Goal: Find specific page/section: Find specific page/section

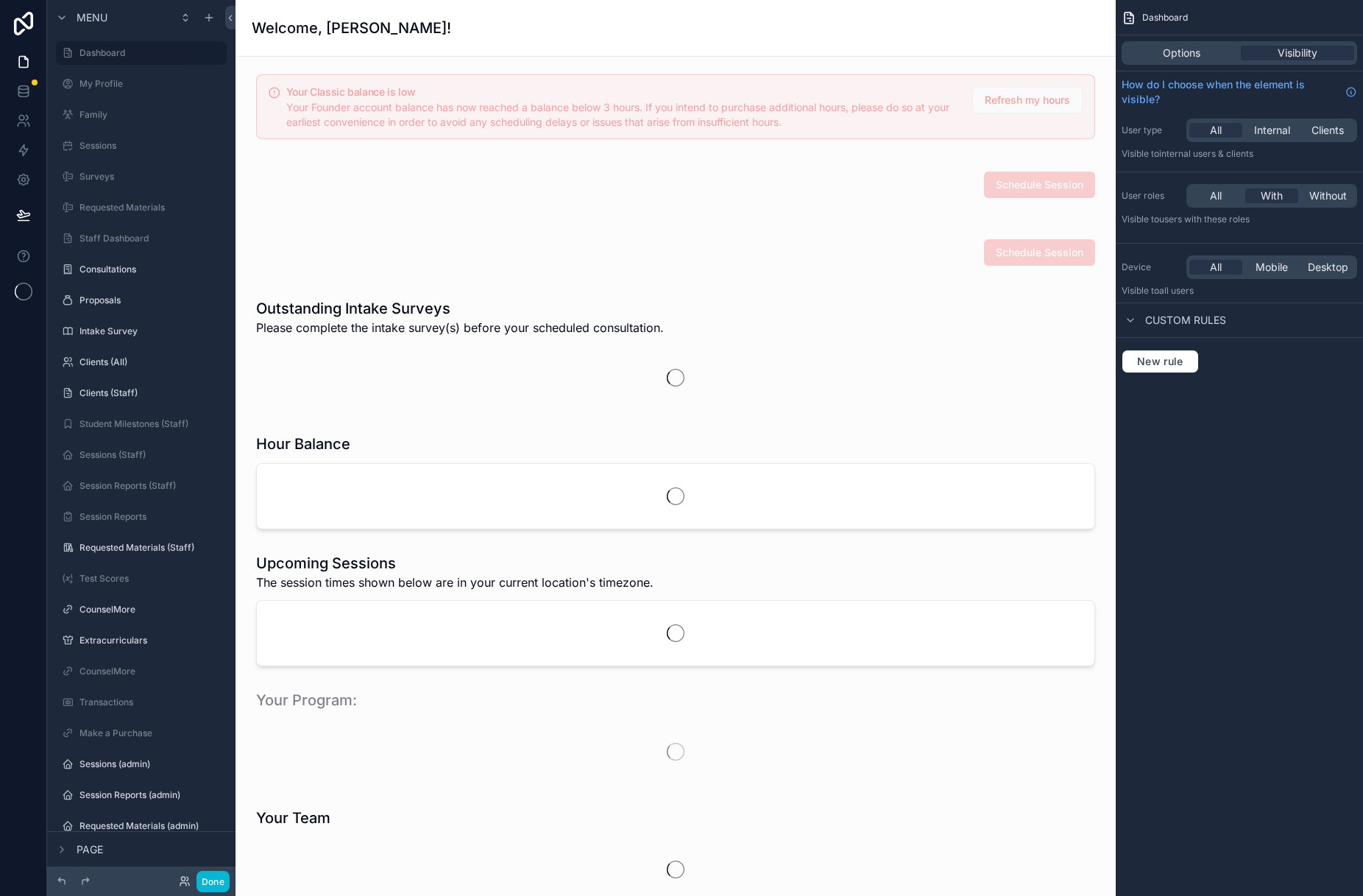
click at [230, 884] on div "Done" at bounding box center [141, 881] width 188 height 30
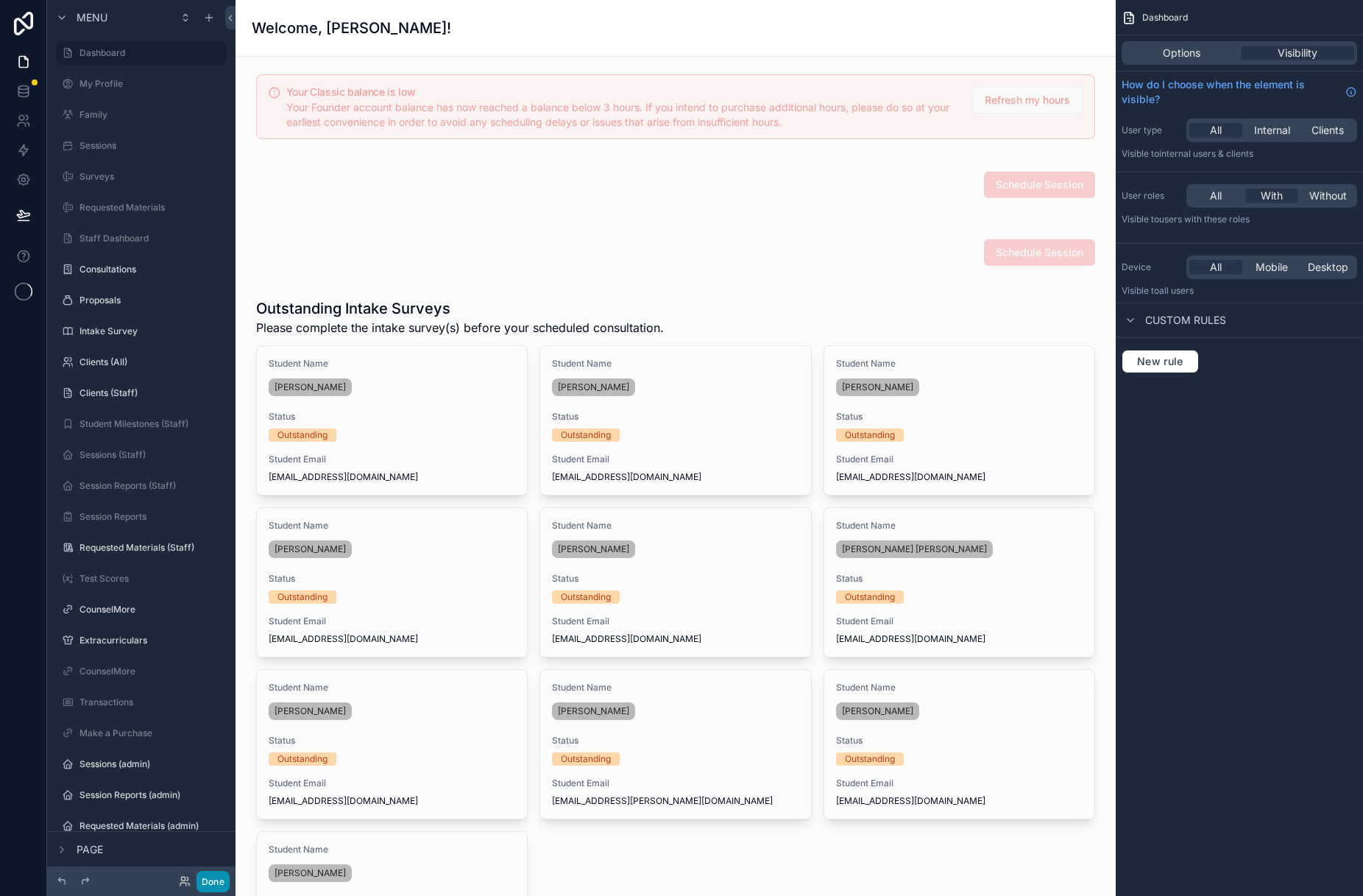
click at [217, 885] on button "Done" at bounding box center [213, 881] width 34 height 22
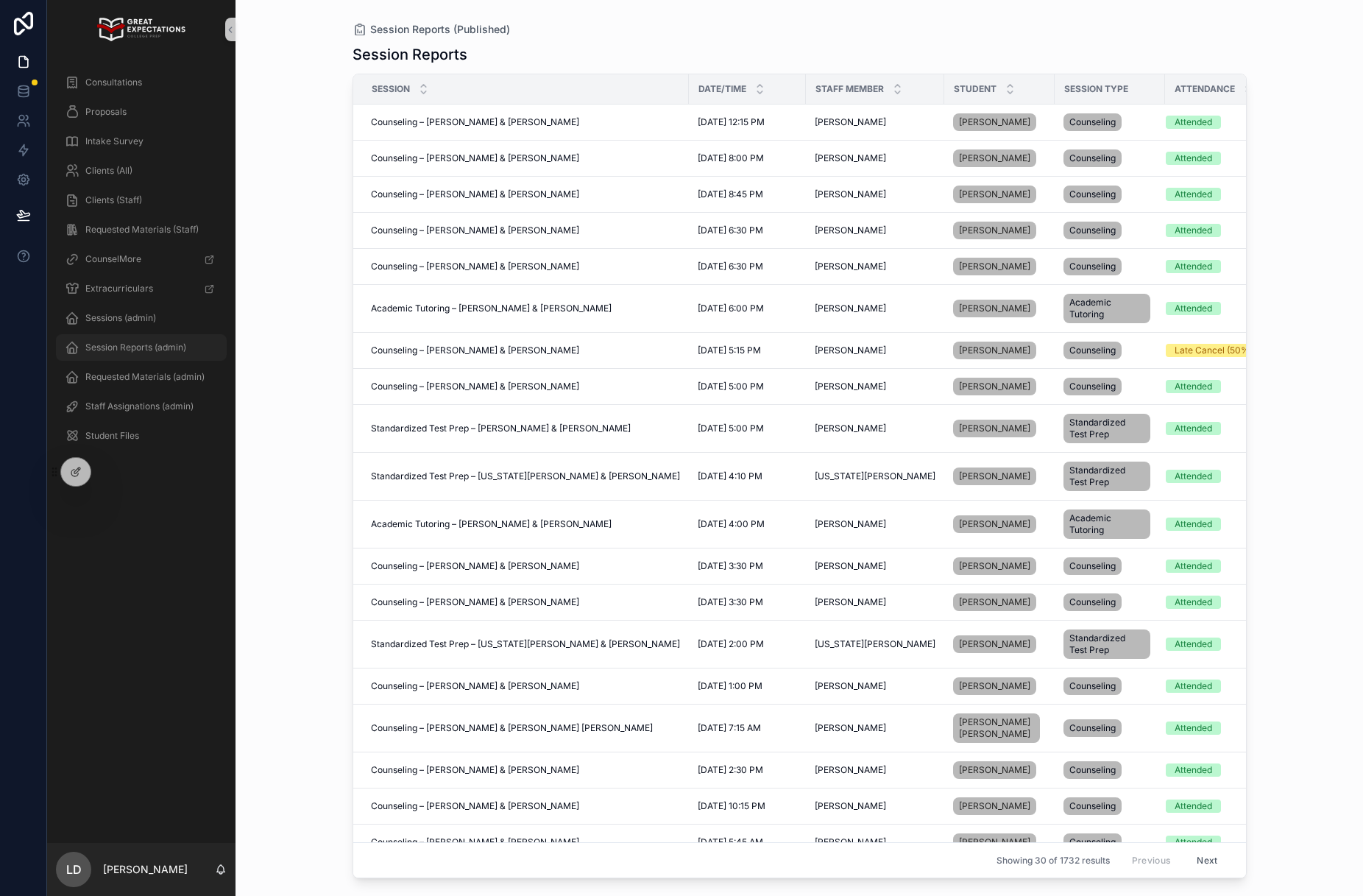
click at [114, 342] on span "Session Reports (admin)" at bounding box center [136, 347] width 101 height 12
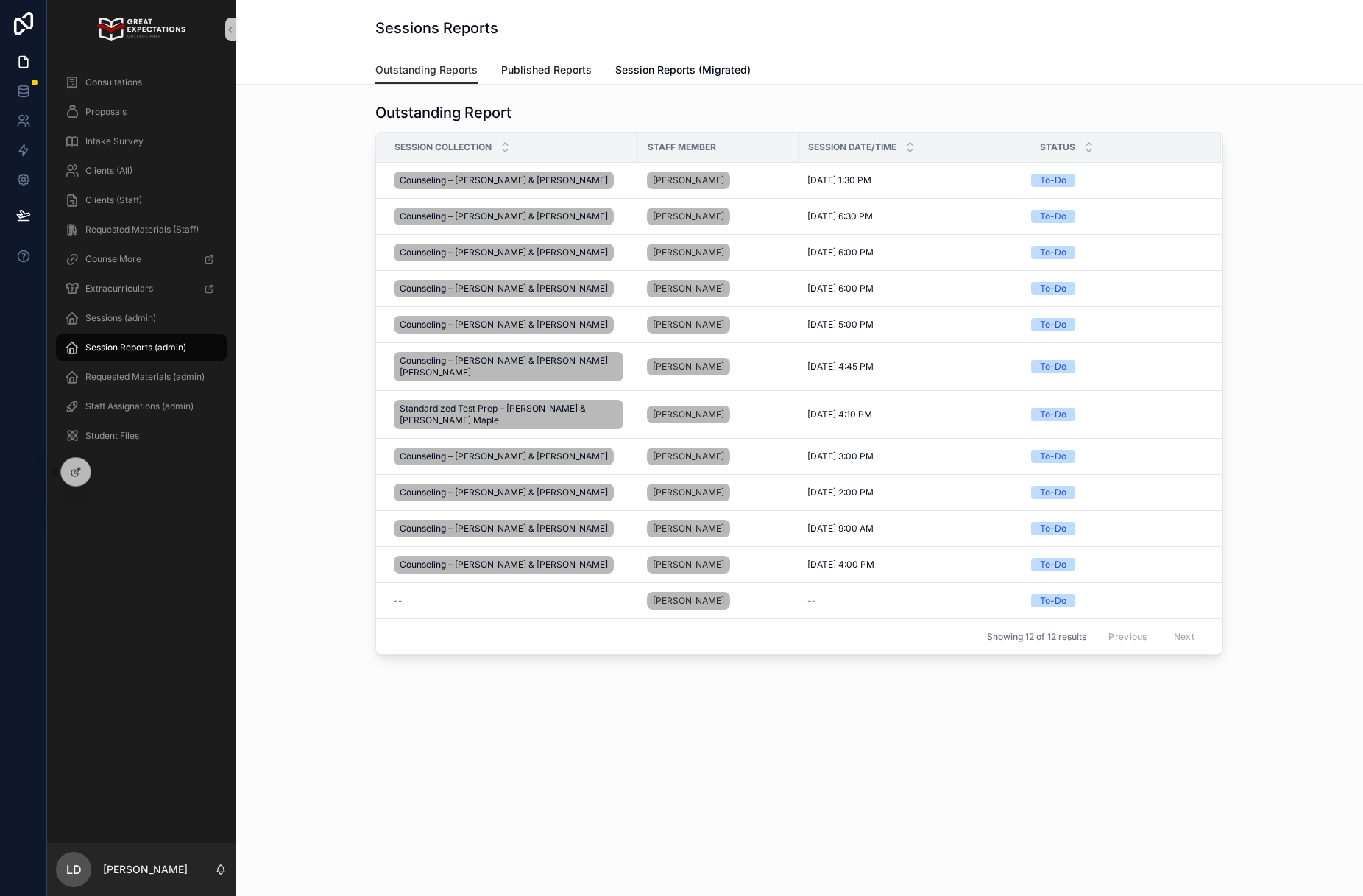
click at [533, 71] on span "Published Reports" at bounding box center [546, 69] width 91 height 15
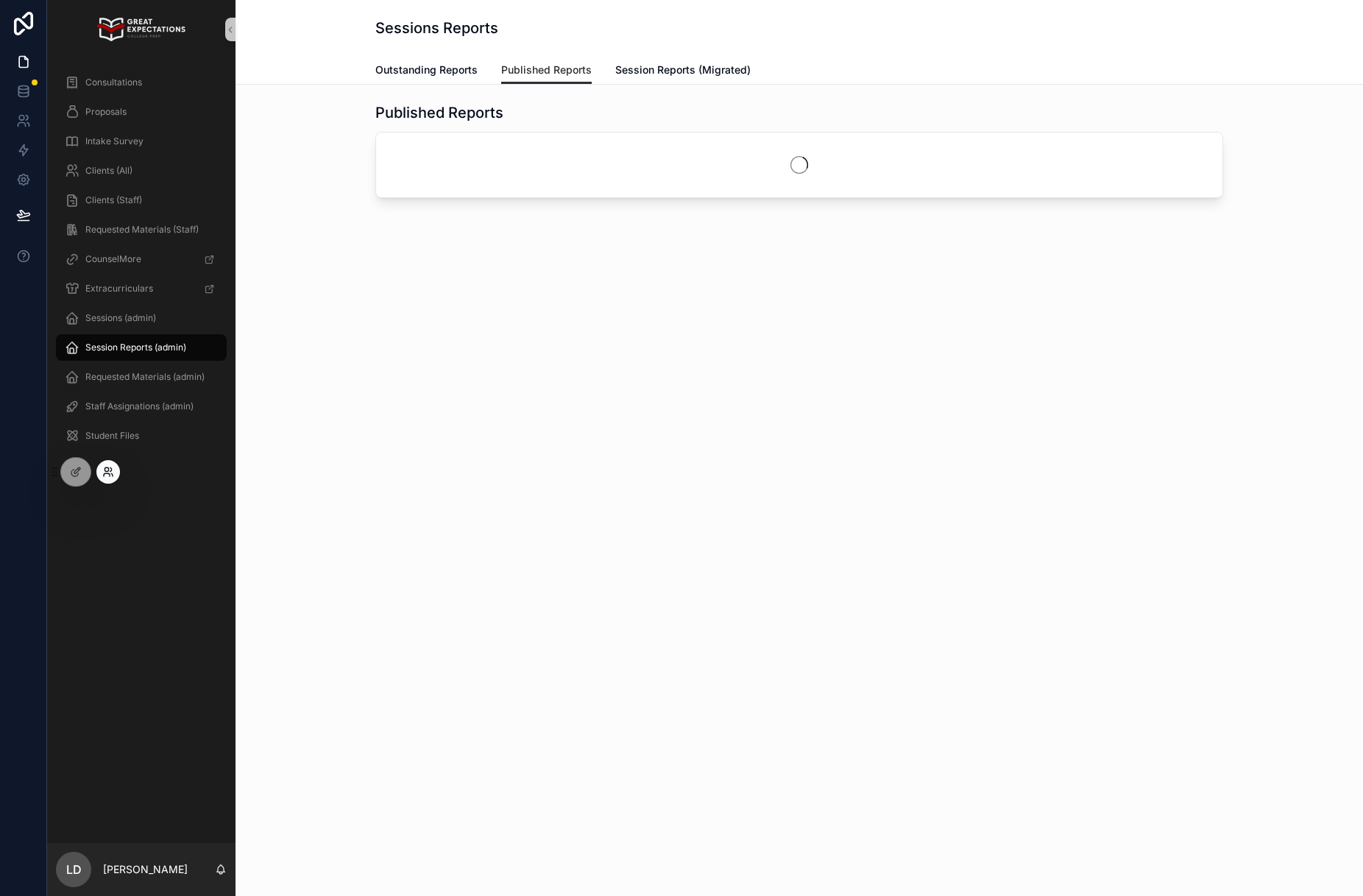
click at [102, 469] on icon at bounding box center [108, 472] width 12 height 12
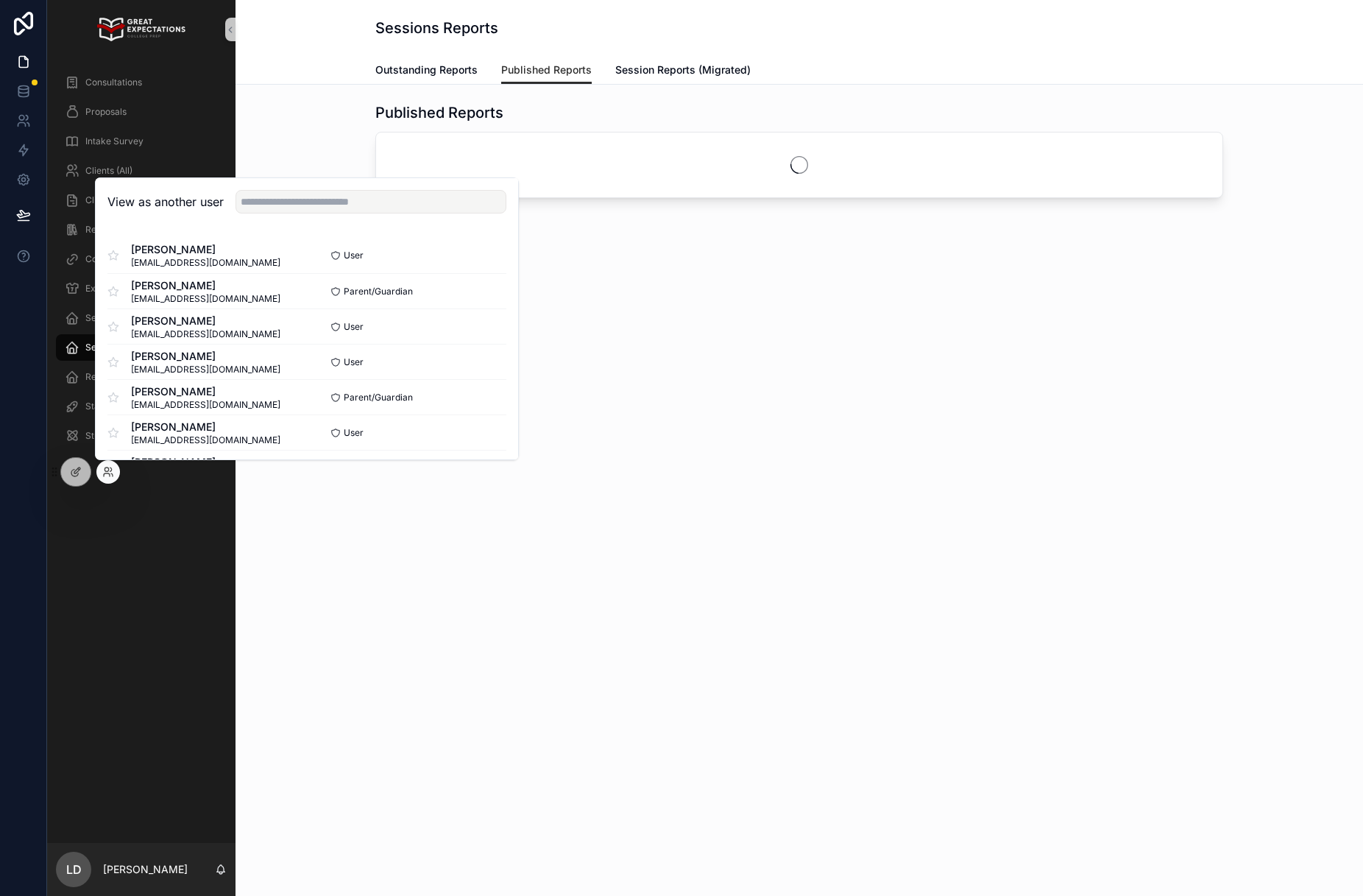
click at [292, 217] on div "View as another user" at bounding box center [307, 202] width 423 height 48
click at [296, 206] on input "text" at bounding box center [371, 202] width 271 height 24
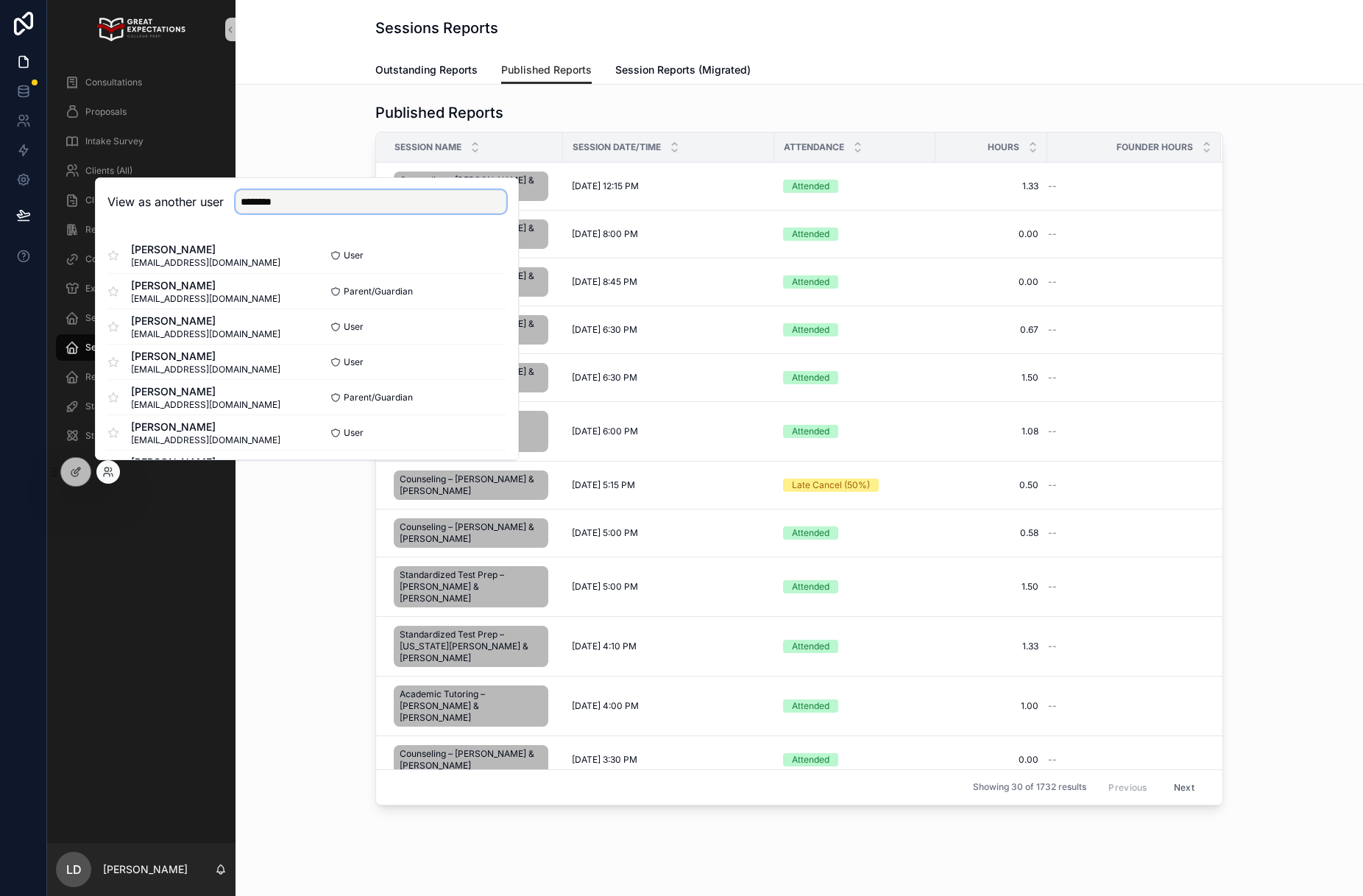
type input "********"
click at [483, 370] on button "Select" at bounding box center [487, 362] width 38 height 22
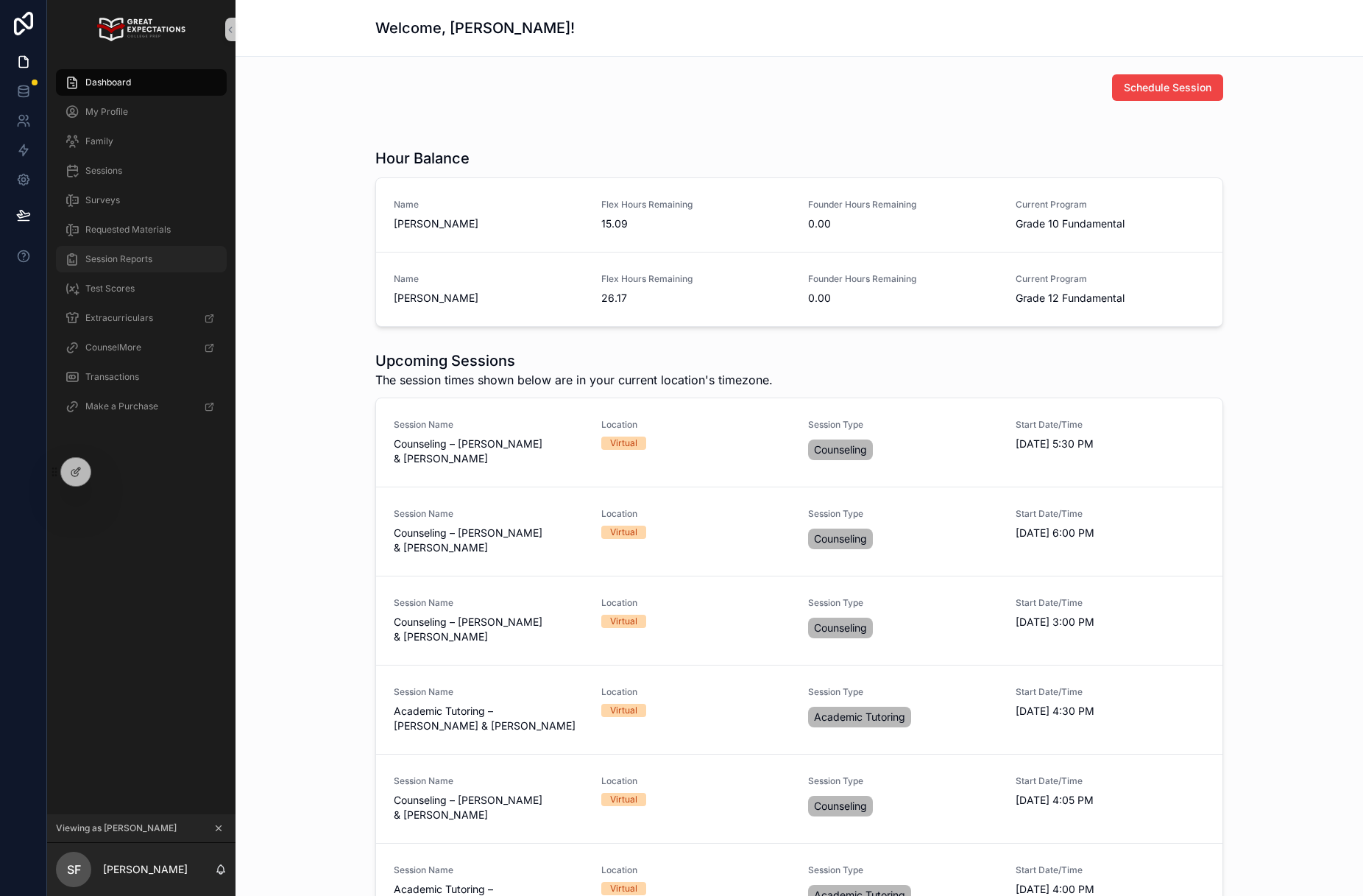
click at [166, 258] on div "Session Reports" at bounding box center [141, 259] width 153 height 24
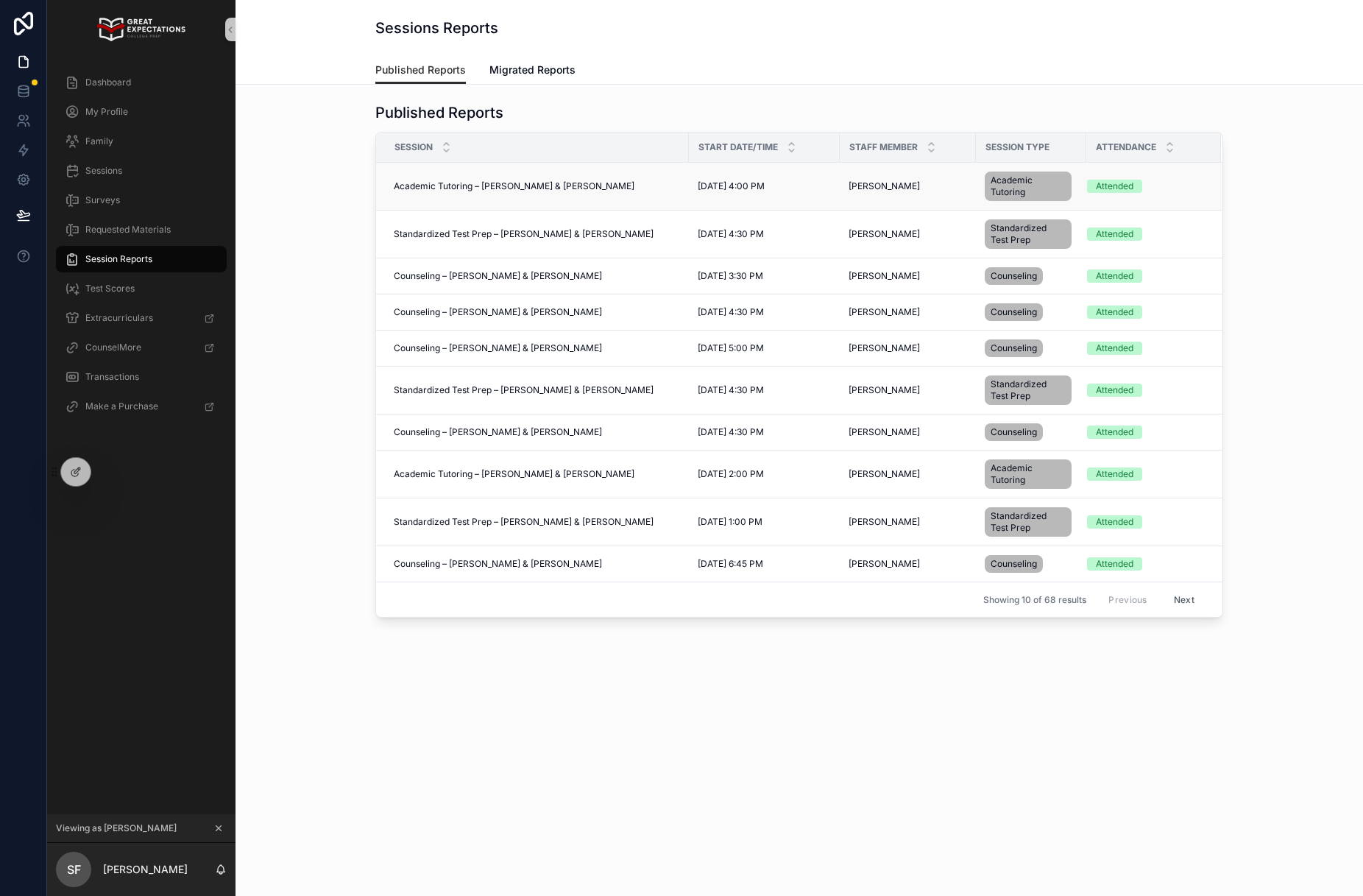
click at [536, 185] on span "Academic Tutoring – [PERSON_NAME] & [PERSON_NAME]" at bounding box center [513, 186] width 240 height 12
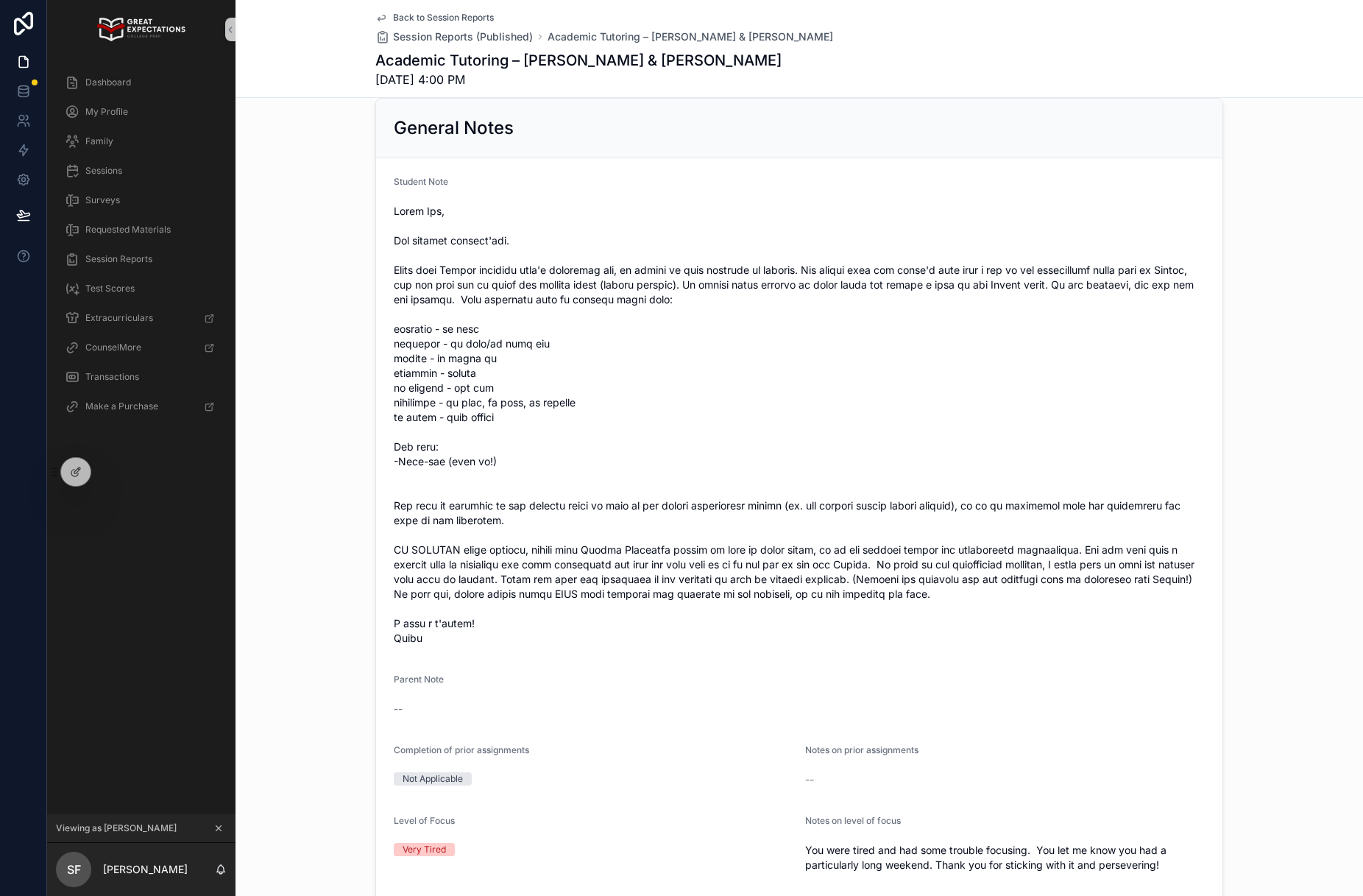
scroll to position [138, 0]
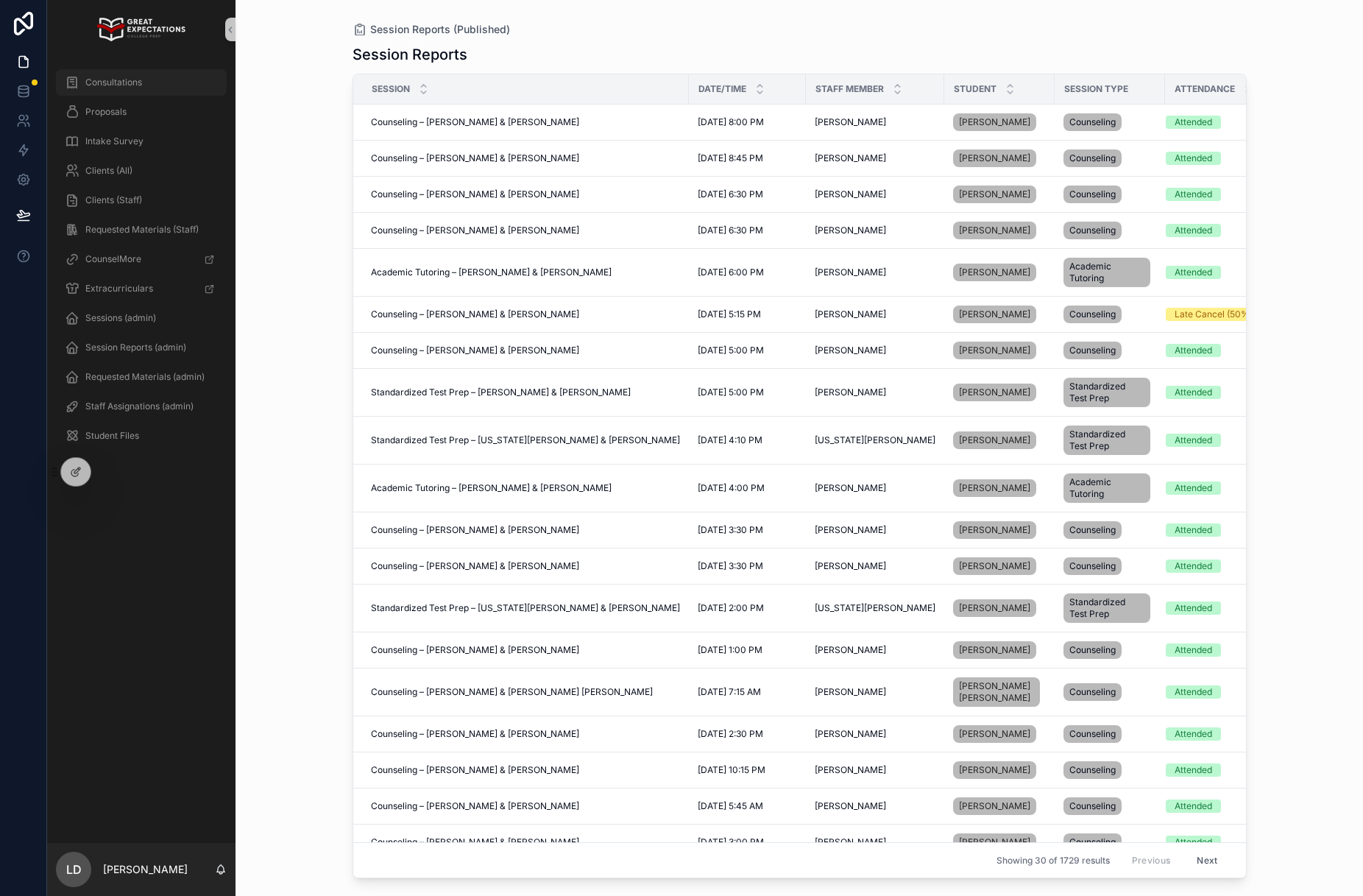
click at [103, 86] on span "Consultations" at bounding box center [113, 83] width 56 height 12
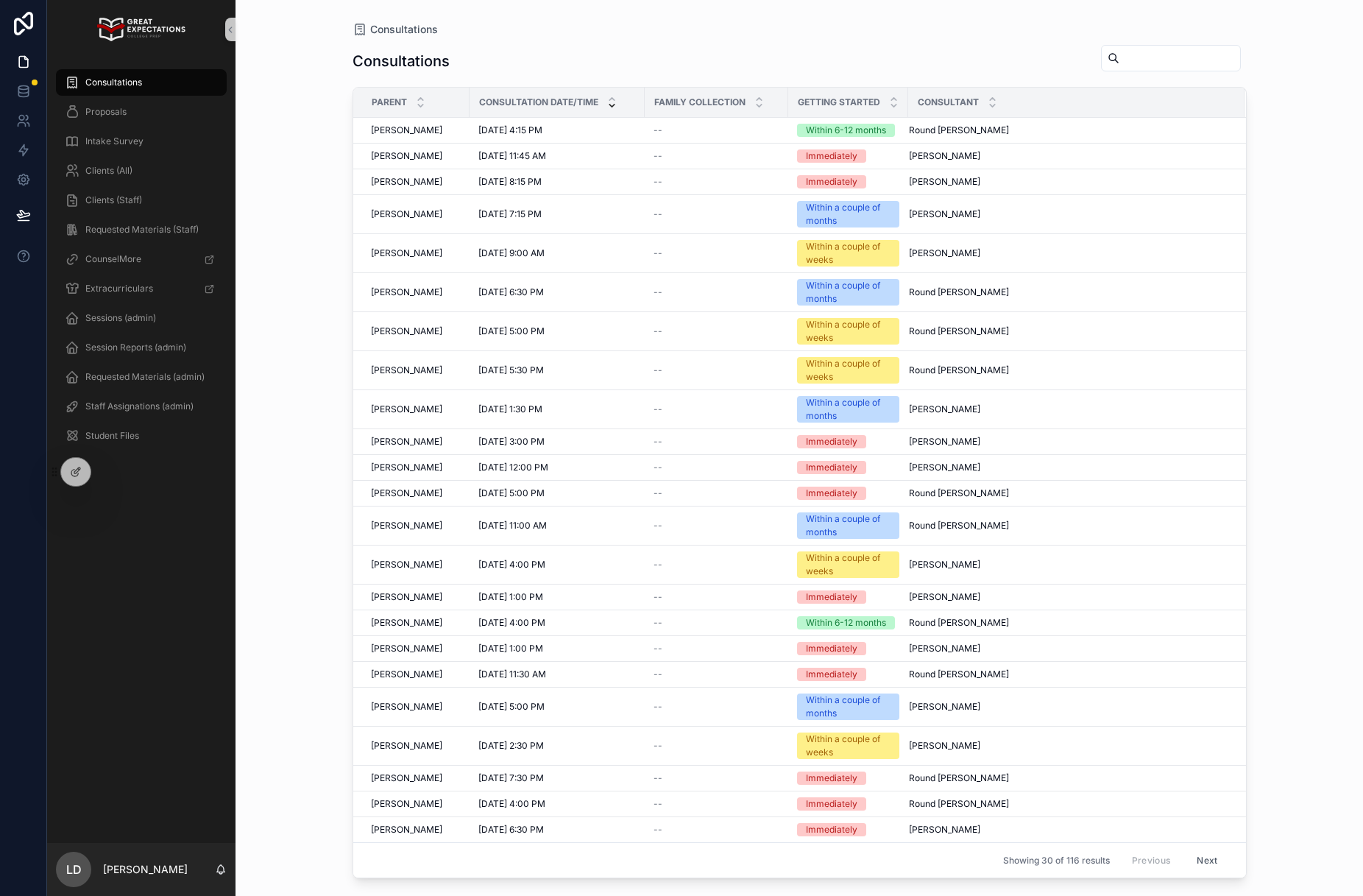
click at [141, 80] on span "Consultations" at bounding box center [113, 83] width 56 height 12
click at [129, 115] on div "Proposals" at bounding box center [141, 112] width 153 height 24
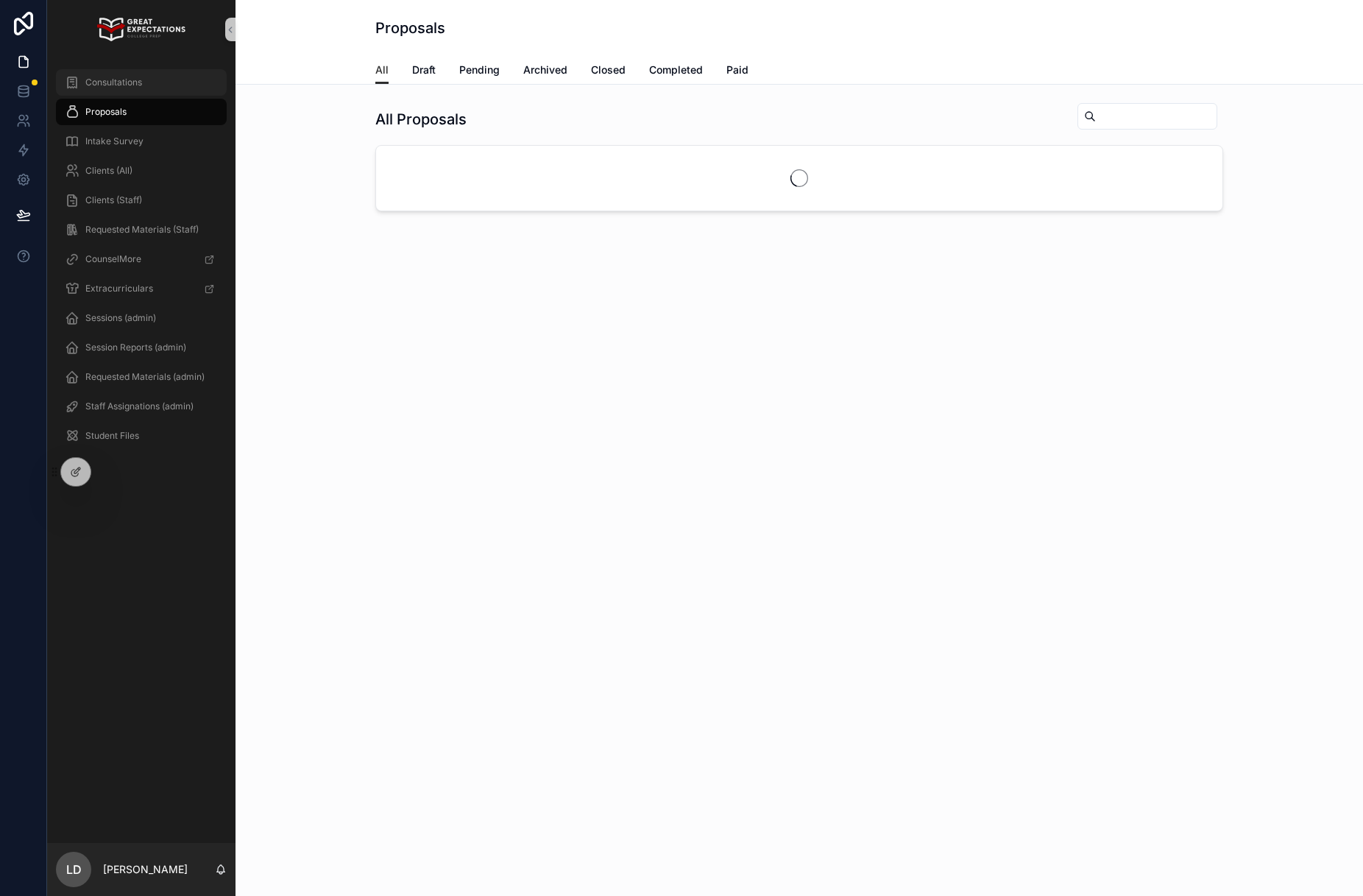
click at [131, 87] on span "Consultations" at bounding box center [113, 83] width 56 height 12
